Goal: Entertainment & Leisure: Browse casually

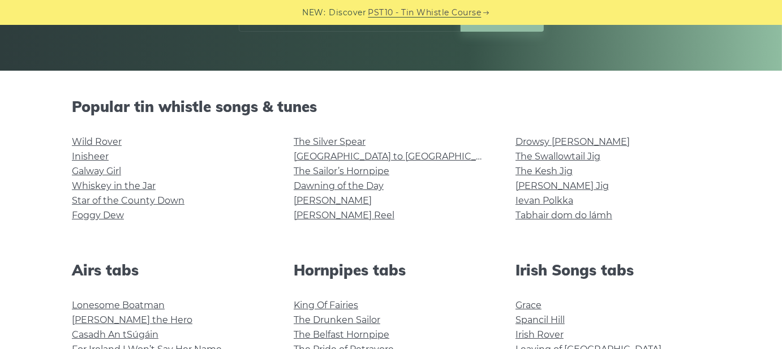
scroll to position [339, 0]
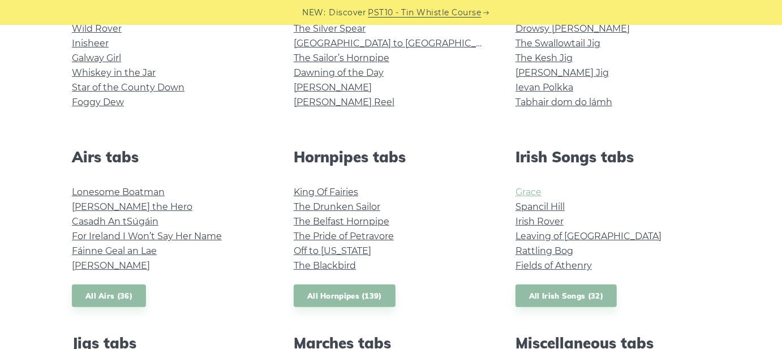
click at [531, 196] on link "Grace" at bounding box center [528, 192] width 26 height 11
click at [564, 56] on link "The Kesh Jig" at bounding box center [543, 58] width 57 height 11
click at [539, 84] on link "Ievan Polkka" at bounding box center [544, 87] width 58 height 11
click at [332, 239] on link "The Pride of Petravore" at bounding box center [344, 236] width 100 height 11
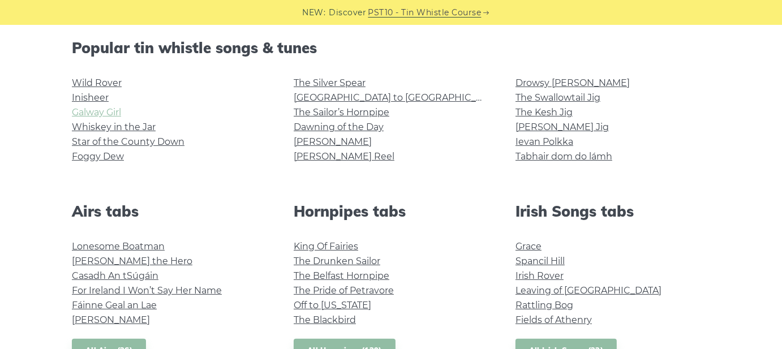
scroll to position [283, 0]
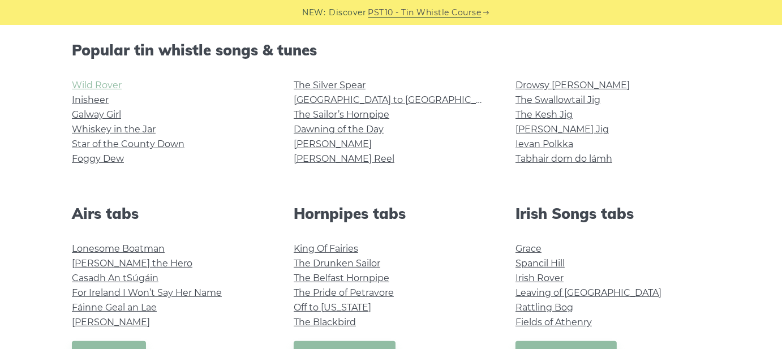
click at [96, 80] on link "Wild Rover" at bounding box center [97, 85] width 50 height 11
click at [108, 111] on link "Galway Girl" at bounding box center [96, 114] width 49 height 11
click at [98, 100] on link "Inisheer" at bounding box center [90, 99] width 37 height 11
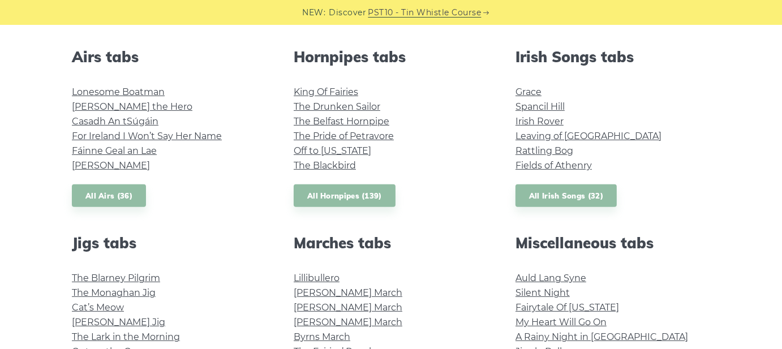
scroll to position [509, 0]
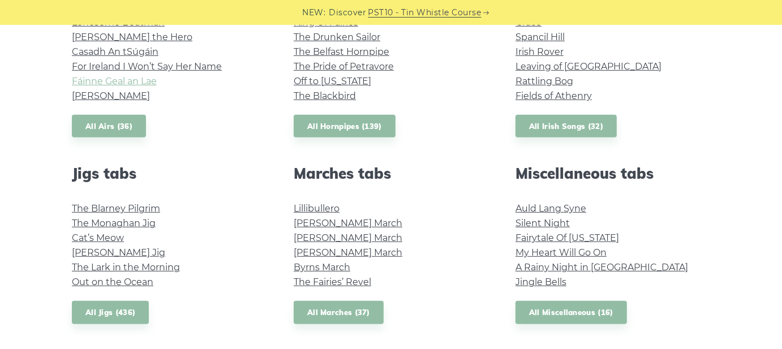
click at [93, 84] on link "Fáinne Geal an Lae" at bounding box center [114, 81] width 85 height 11
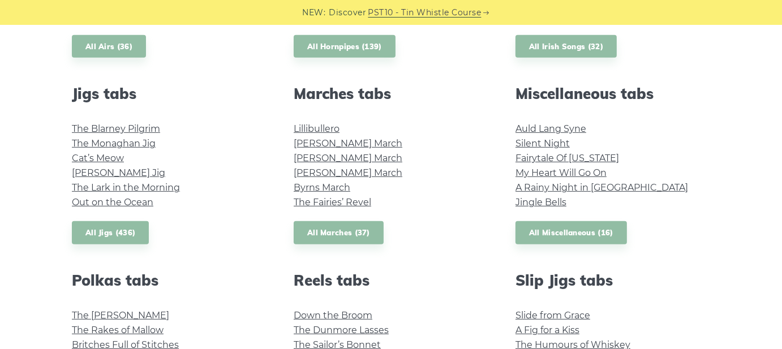
scroll to position [679, 0]
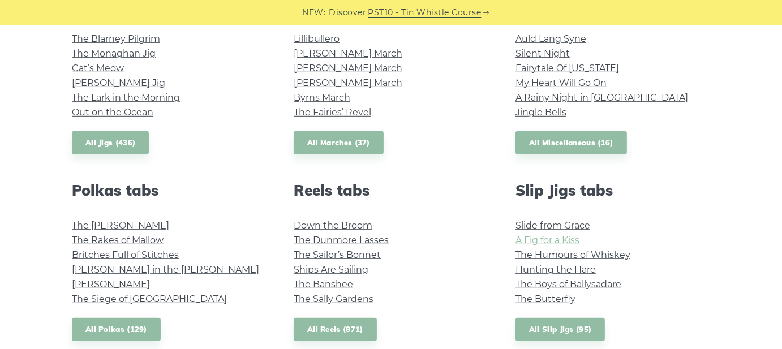
click at [558, 235] on link "A Fig for a Kiss" at bounding box center [547, 240] width 64 height 11
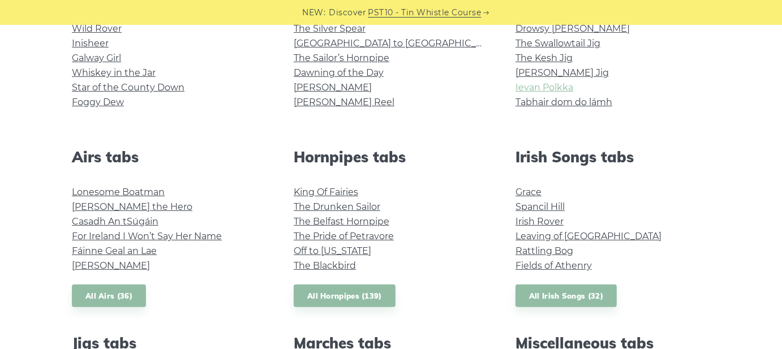
scroll to position [283, 0]
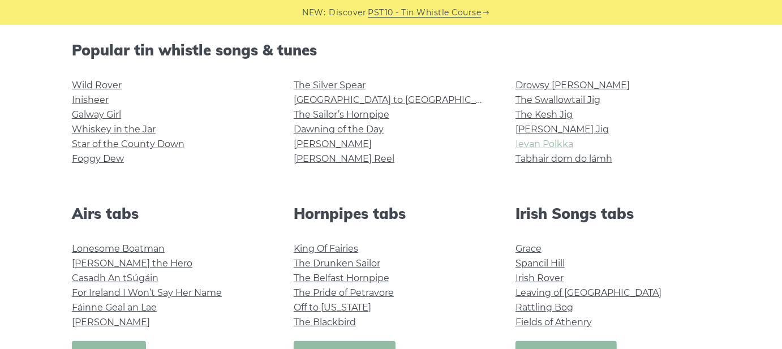
click at [547, 143] on link "Ievan Polkka" at bounding box center [544, 144] width 58 height 11
click at [532, 88] on link "Drowsy [PERSON_NAME]" at bounding box center [572, 85] width 114 height 11
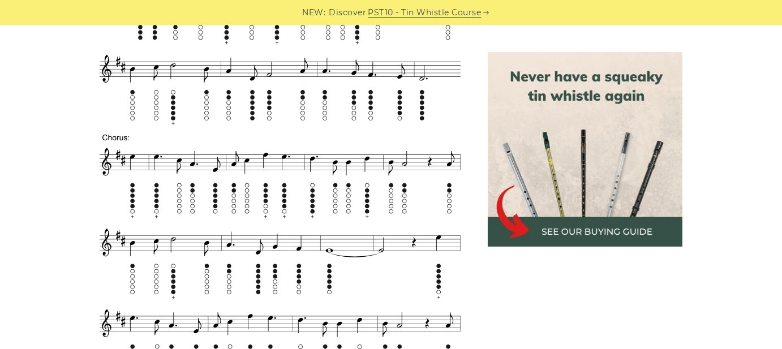
scroll to position [736, 0]
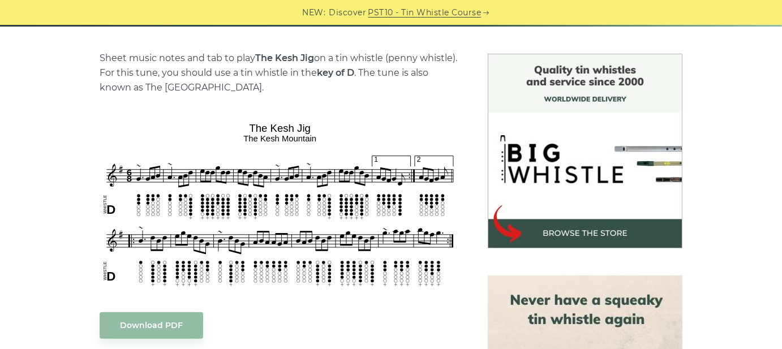
scroll to position [339, 0]
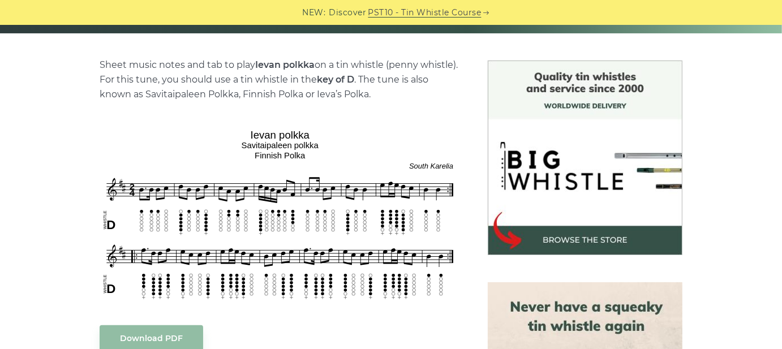
scroll to position [339, 0]
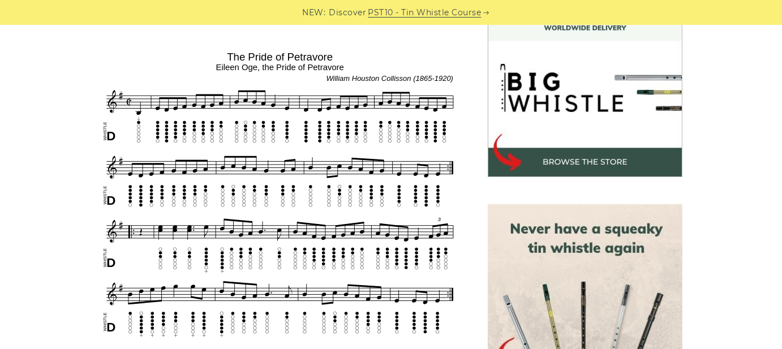
scroll to position [339, 0]
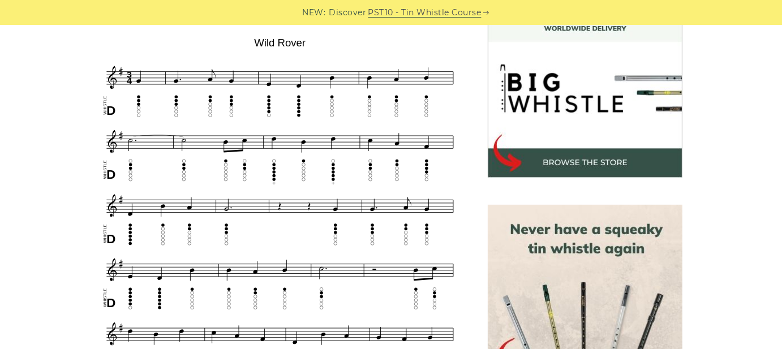
scroll to position [339, 0]
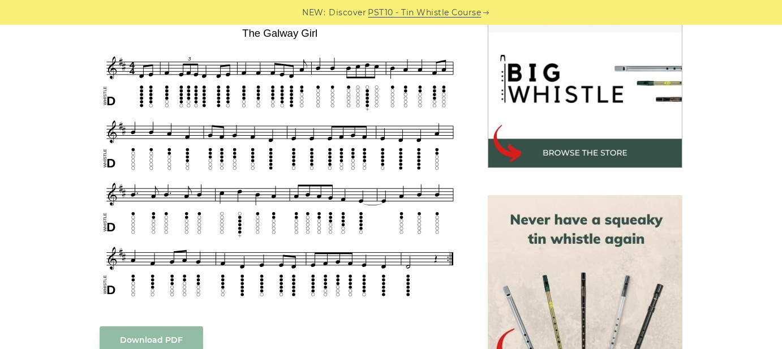
scroll to position [339, 0]
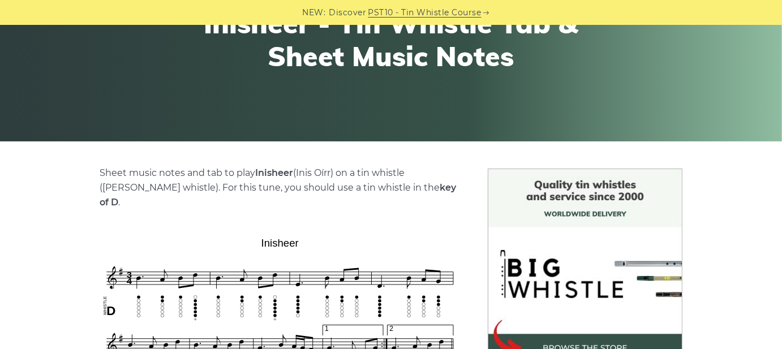
scroll to position [226, 0]
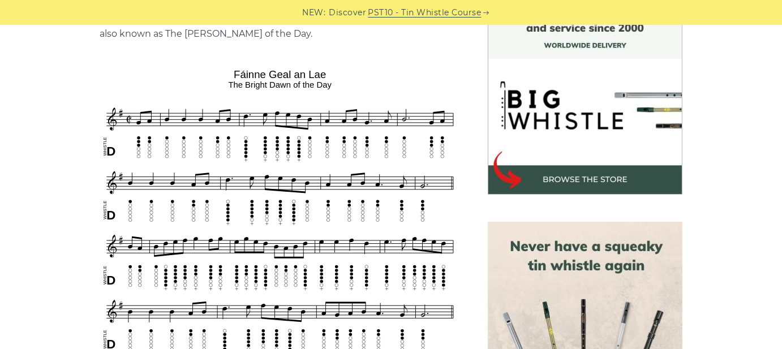
scroll to position [339, 0]
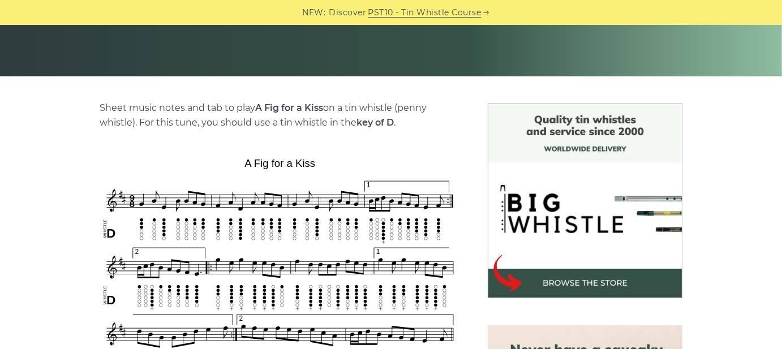
scroll to position [283, 0]
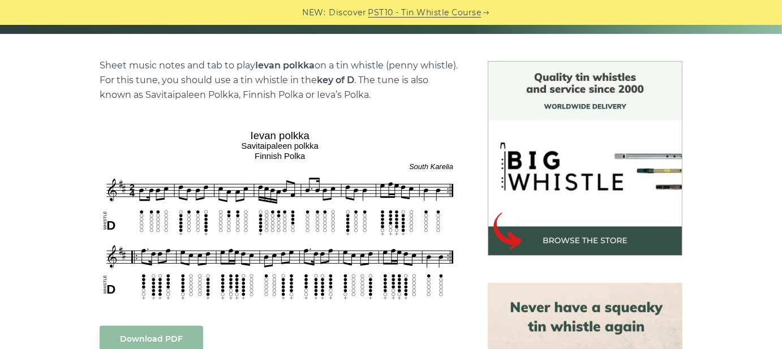
scroll to position [283, 0]
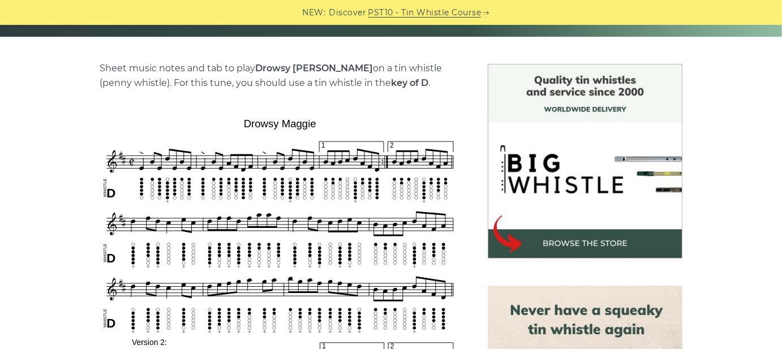
scroll to position [283, 0]
